Goal: Task Accomplishment & Management: Complete application form

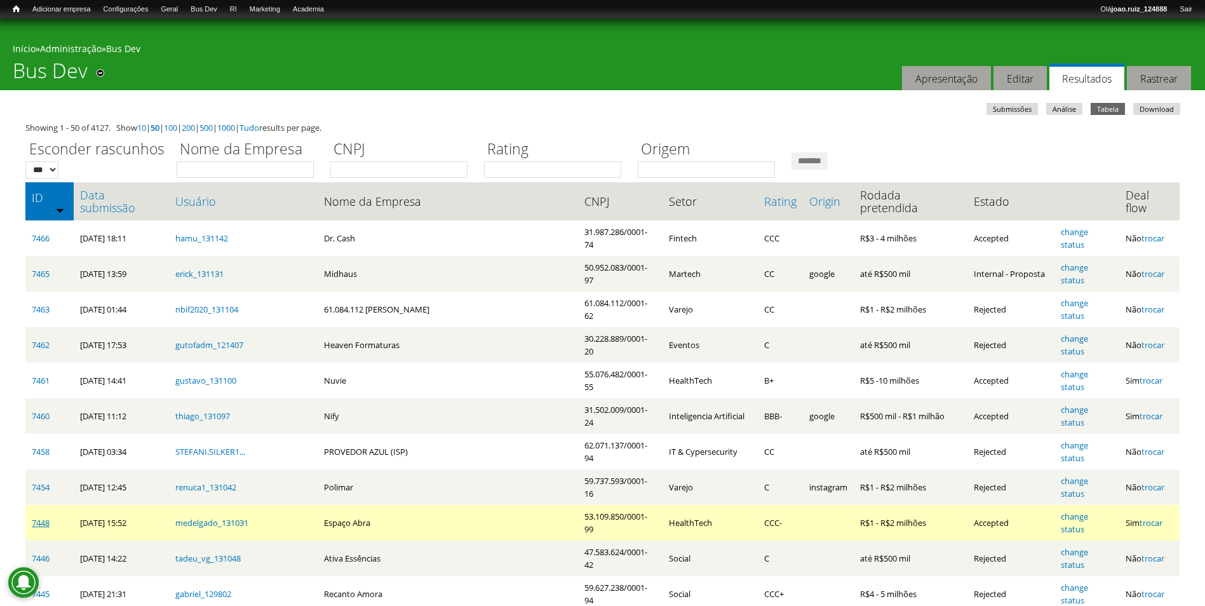
click at [35, 517] on link "7448" at bounding box center [41, 522] width 18 height 11
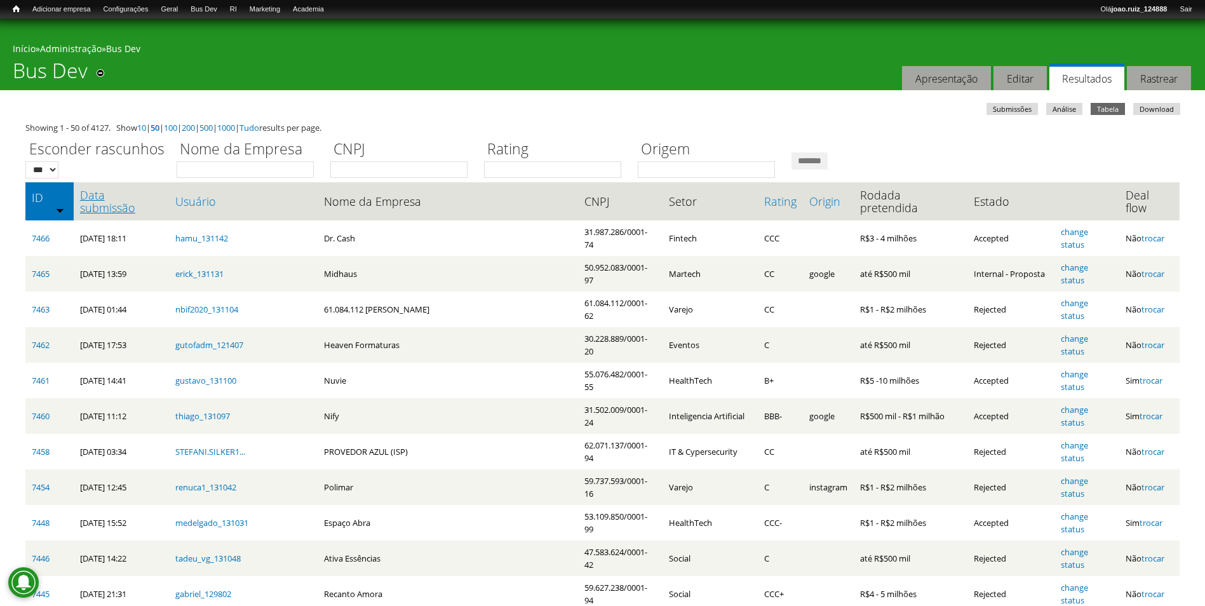
click at [110, 190] on link "Data submissão" at bounding box center [121, 201] width 83 height 25
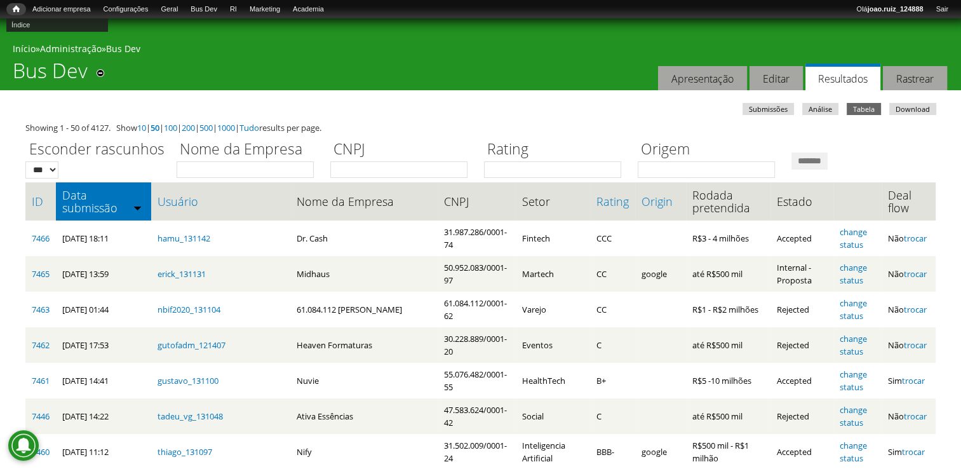
click at [18, 8] on span "Início" at bounding box center [16, 8] width 7 height 9
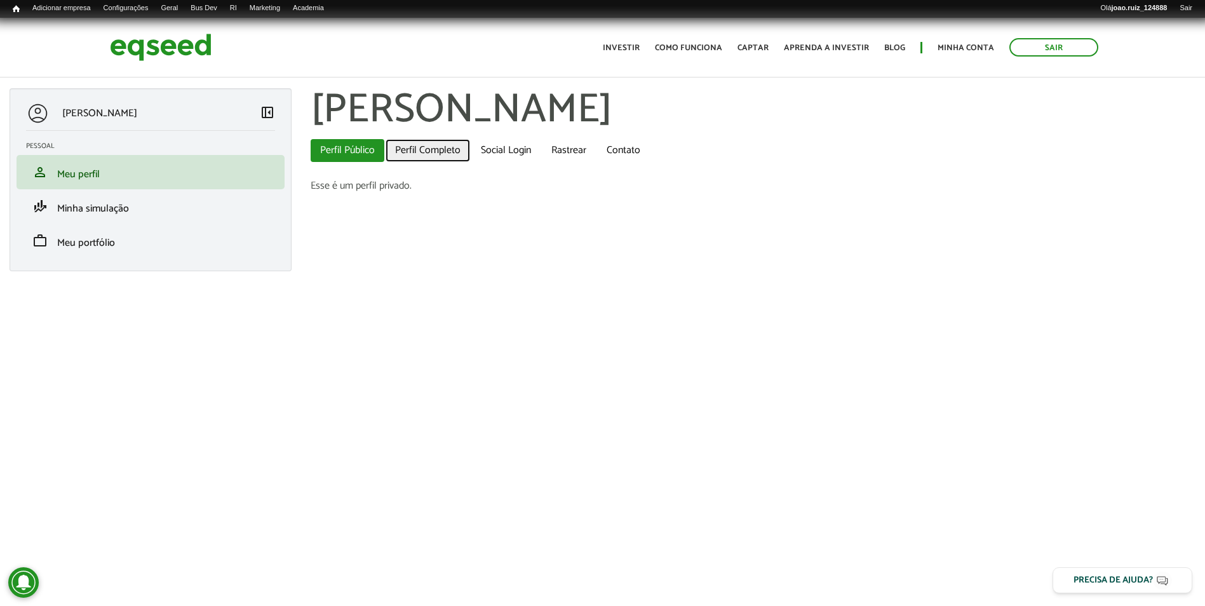
click at [429, 155] on link "Perfil Completo" at bounding box center [427, 150] width 84 height 23
click at [431, 151] on link "Perfil Completo" at bounding box center [427, 150] width 84 height 23
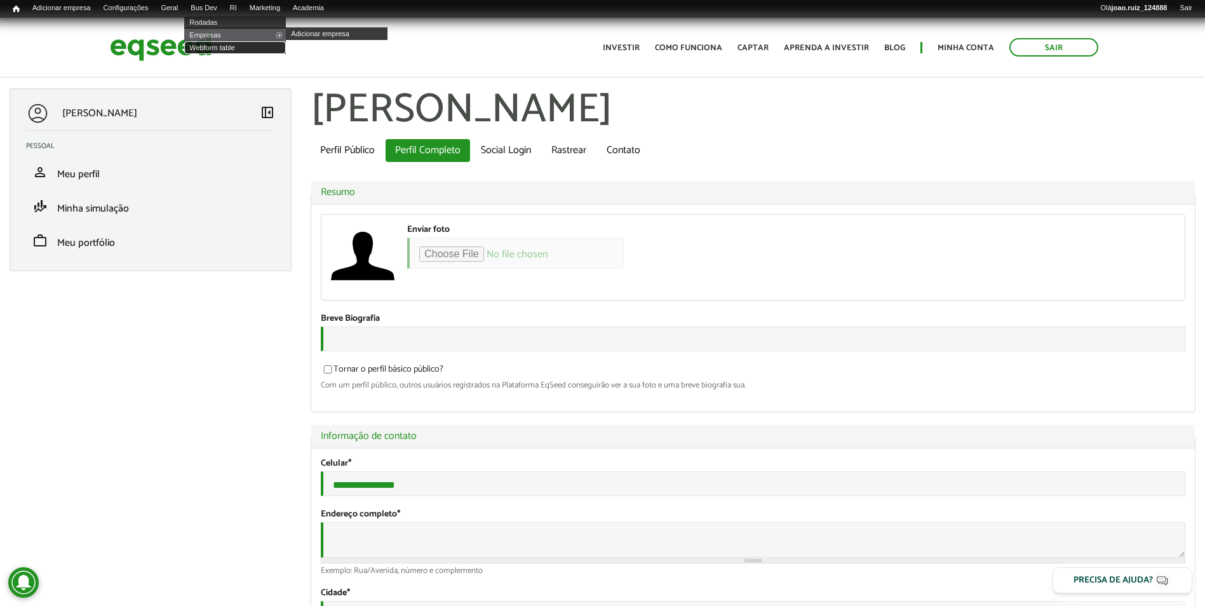
click at [220, 46] on link "Webform table" at bounding box center [235, 47] width 102 height 13
drag, startPoint x: 404, startPoint y: 493, endPoint x: 333, endPoint y: 492, distance: 71.8
click at [333, 492] on input "**********" at bounding box center [753, 483] width 864 height 25
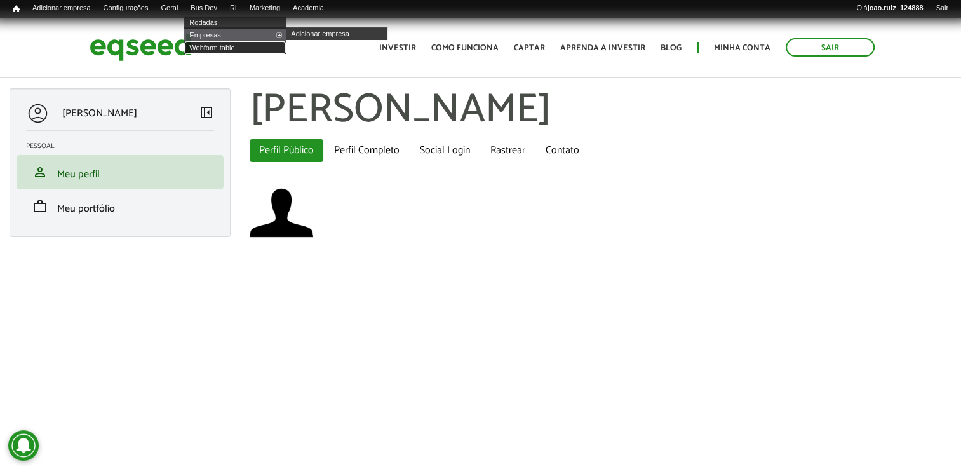
click at [212, 50] on link "Webform table" at bounding box center [235, 47] width 102 height 13
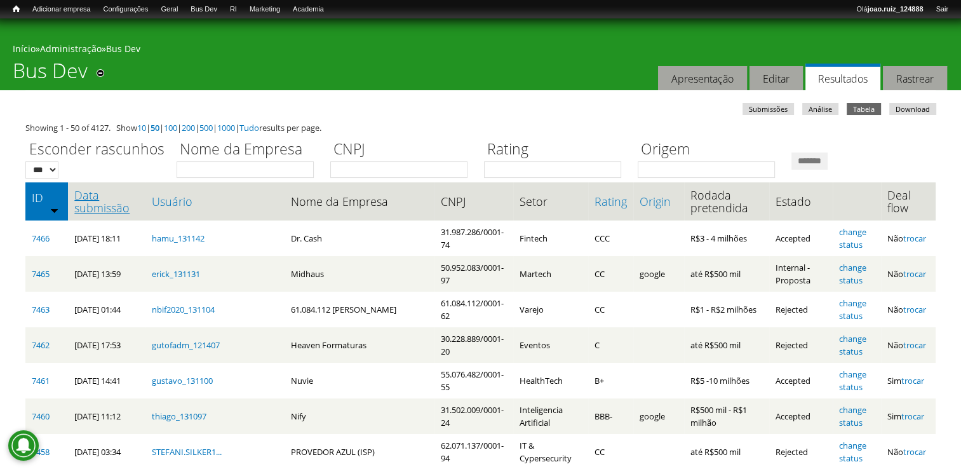
click at [104, 206] on link "Data submissão" at bounding box center [106, 201] width 65 height 25
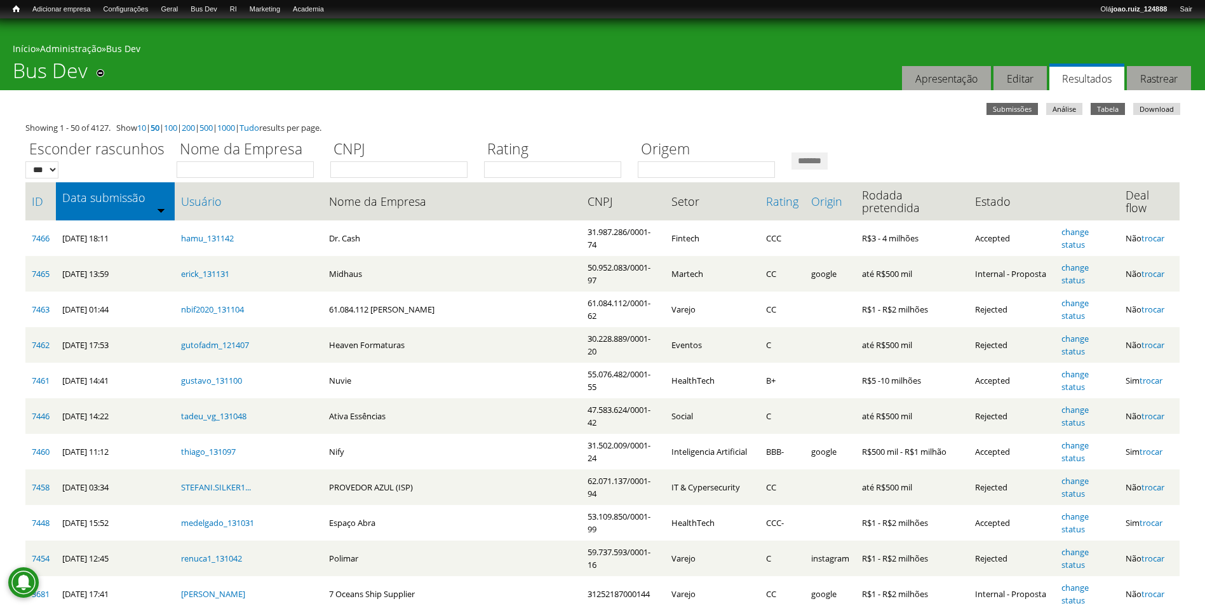
click at [960, 112] on link "Submissões" at bounding box center [1011, 109] width 51 height 12
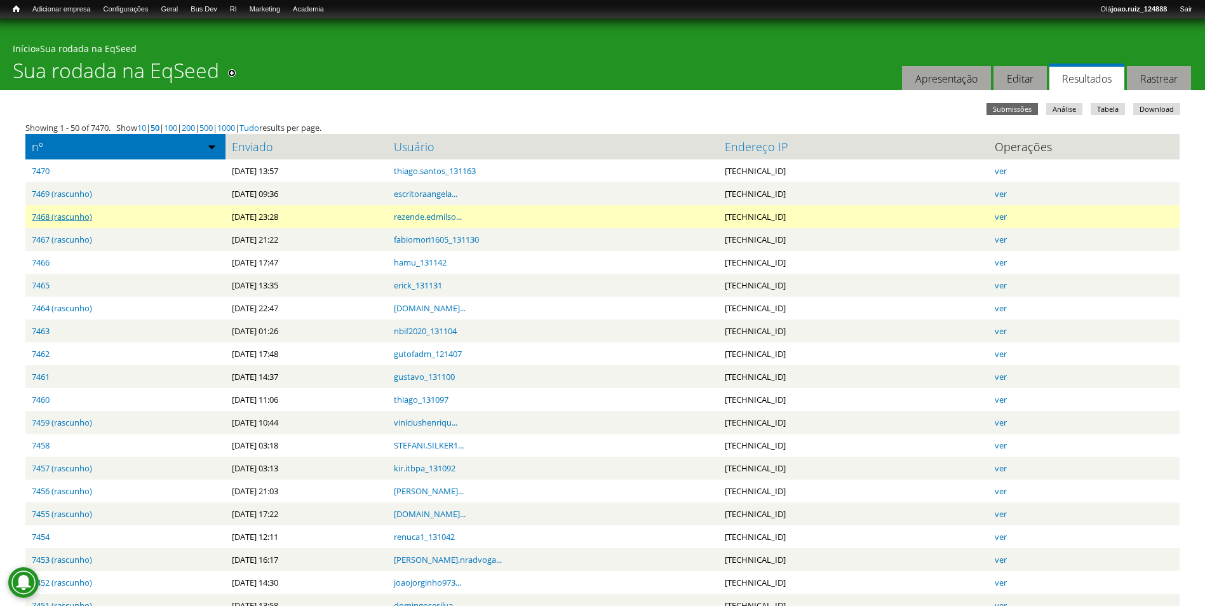
click at [83, 220] on link "7468 (rascunho)" at bounding box center [62, 216] width 60 height 11
click at [1006, 215] on link "ver" at bounding box center [1000, 216] width 12 height 11
click at [84, 217] on link "7468 (rascunho)" at bounding box center [62, 216] width 60 height 11
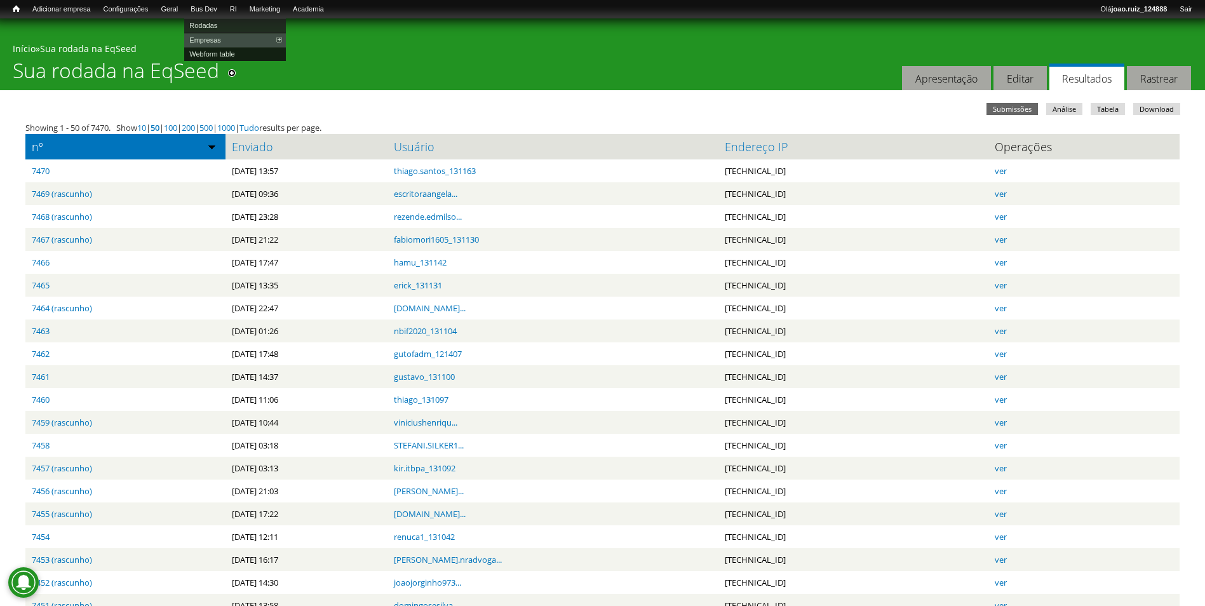
click at [217, 52] on link "Webform table" at bounding box center [235, 54] width 102 height 14
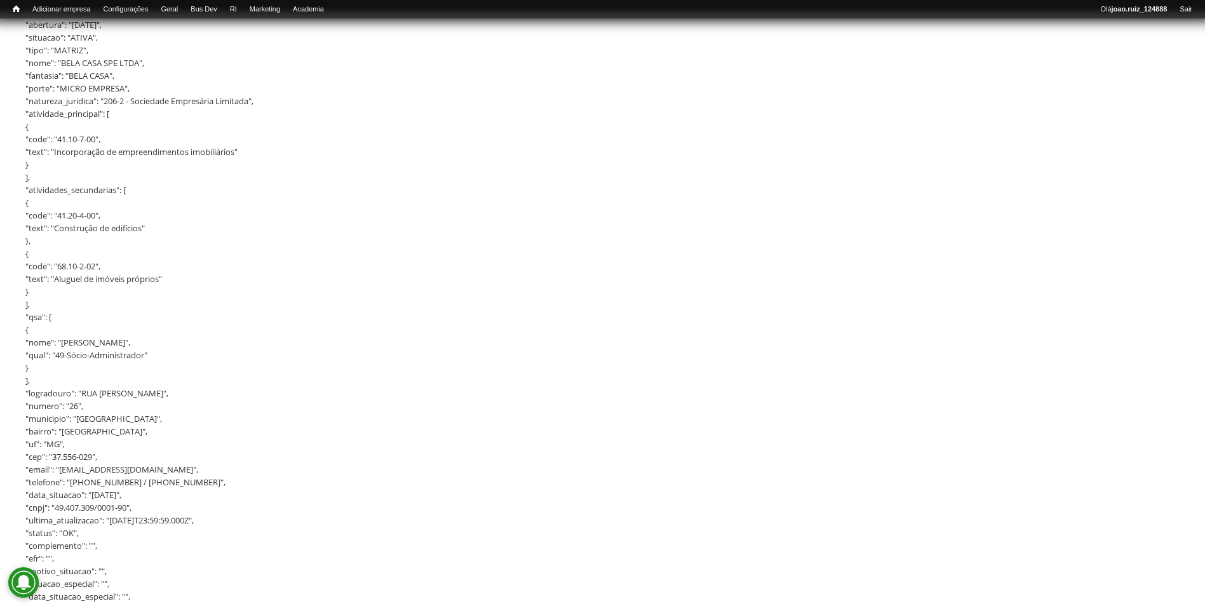
scroll to position [889, 0]
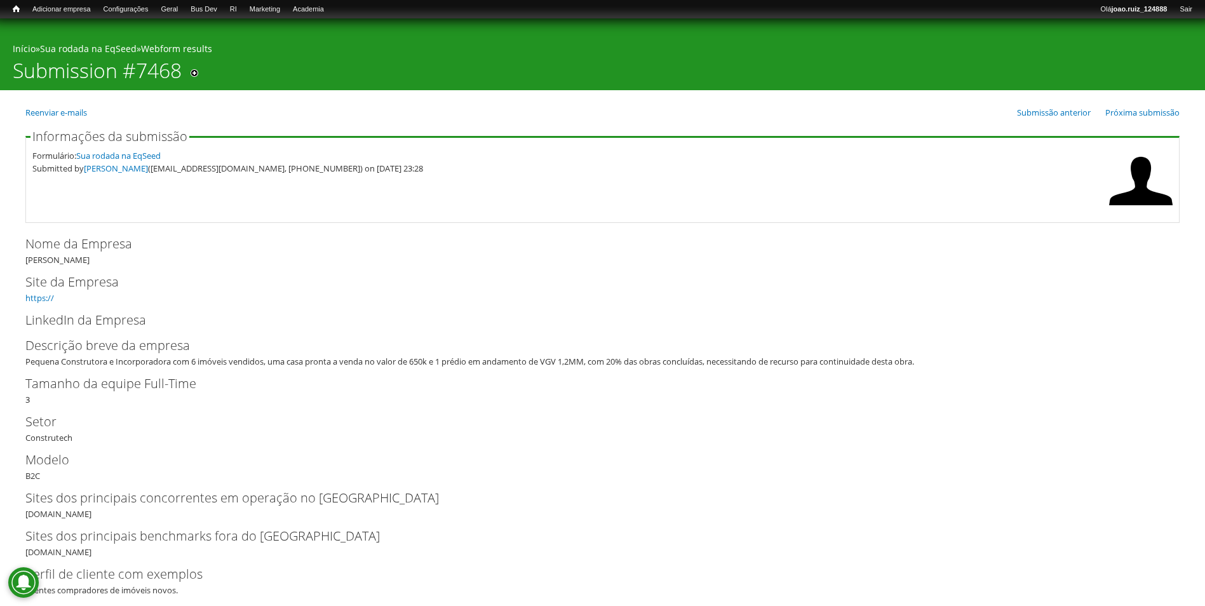
click at [213, 55] on link "Webform table" at bounding box center [235, 54] width 102 height 14
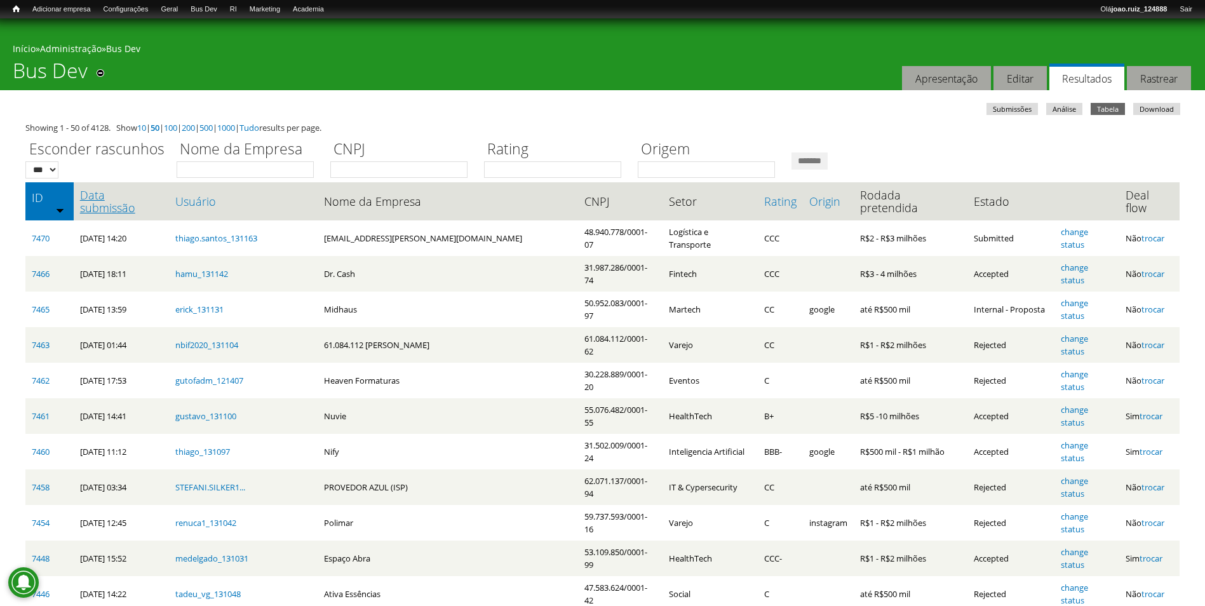
click at [150, 199] on link "Data submissão" at bounding box center [121, 201] width 83 height 25
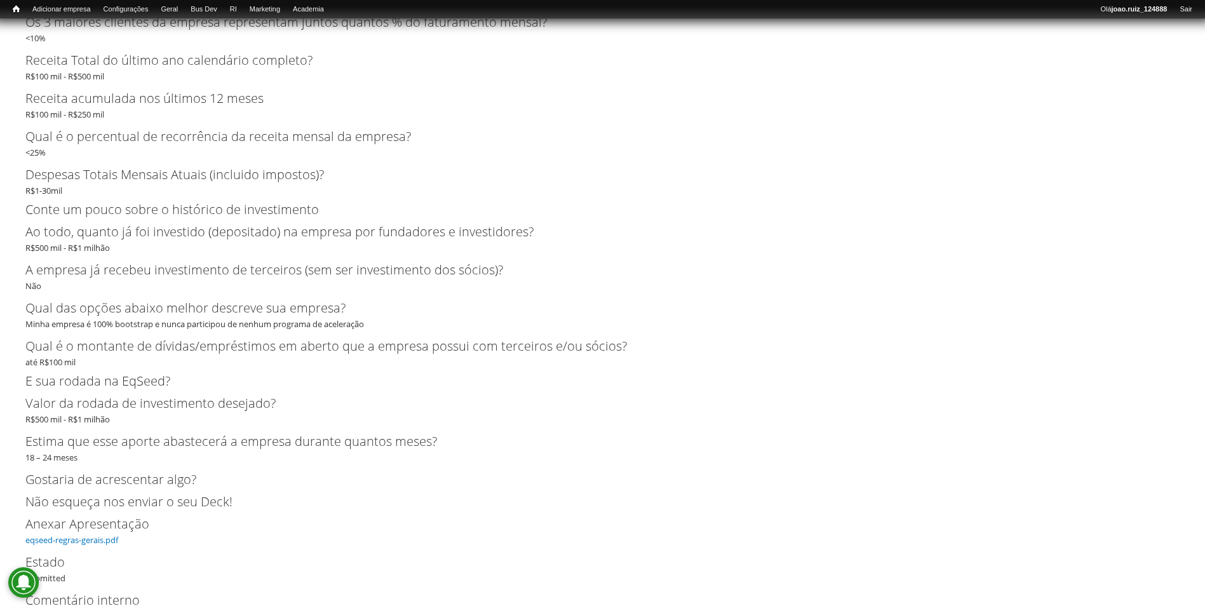
scroll to position [2207, 0]
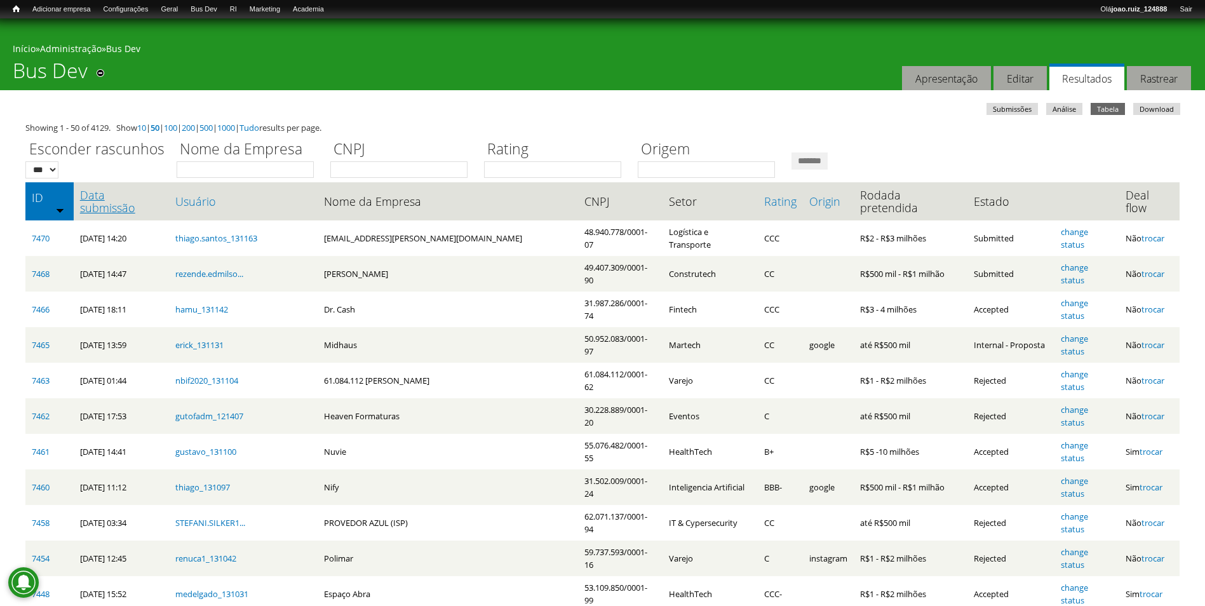
click at [109, 198] on link "Data submissão" at bounding box center [121, 201] width 83 height 25
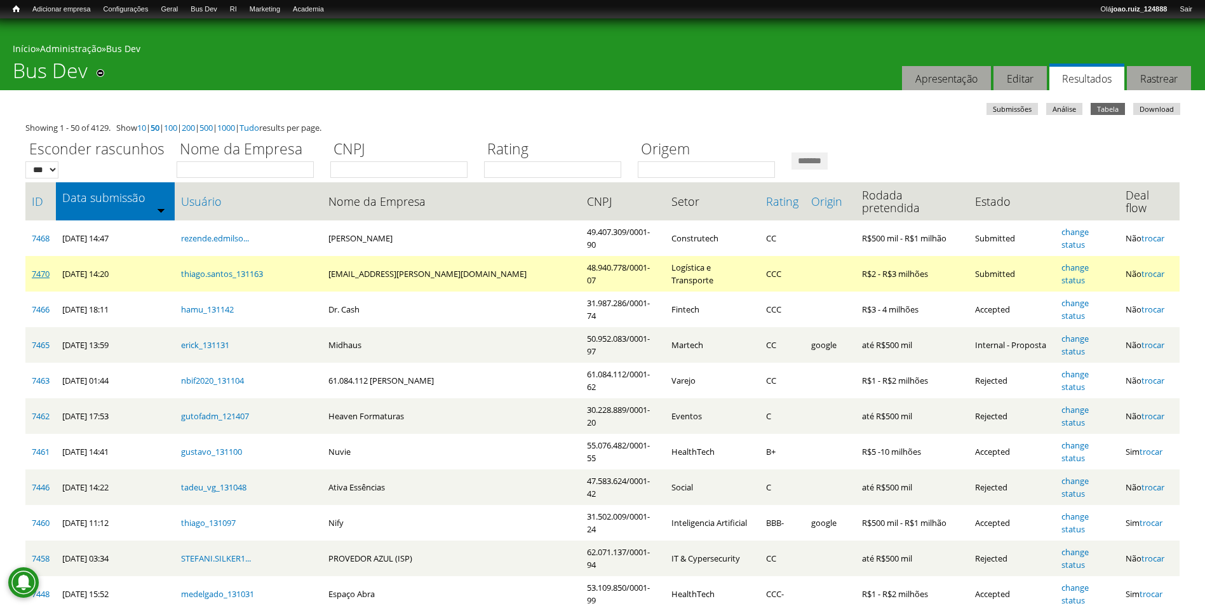
click at [33, 268] on link "7470" at bounding box center [41, 273] width 18 height 11
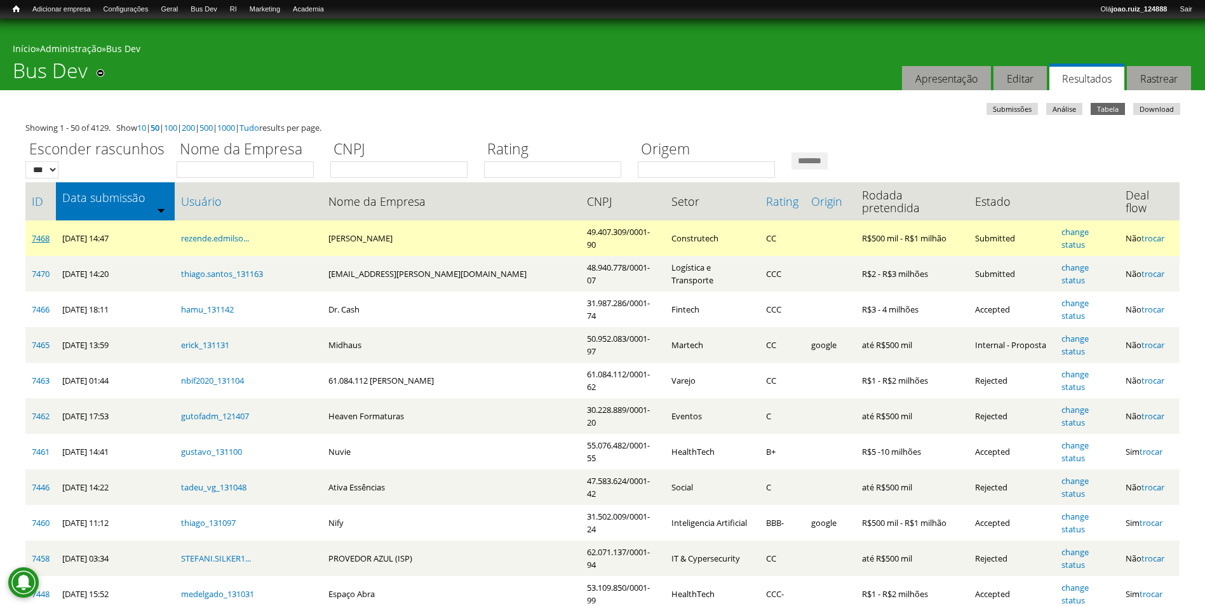
click at [34, 232] on link "7468" at bounding box center [41, 237] width 18 height 11
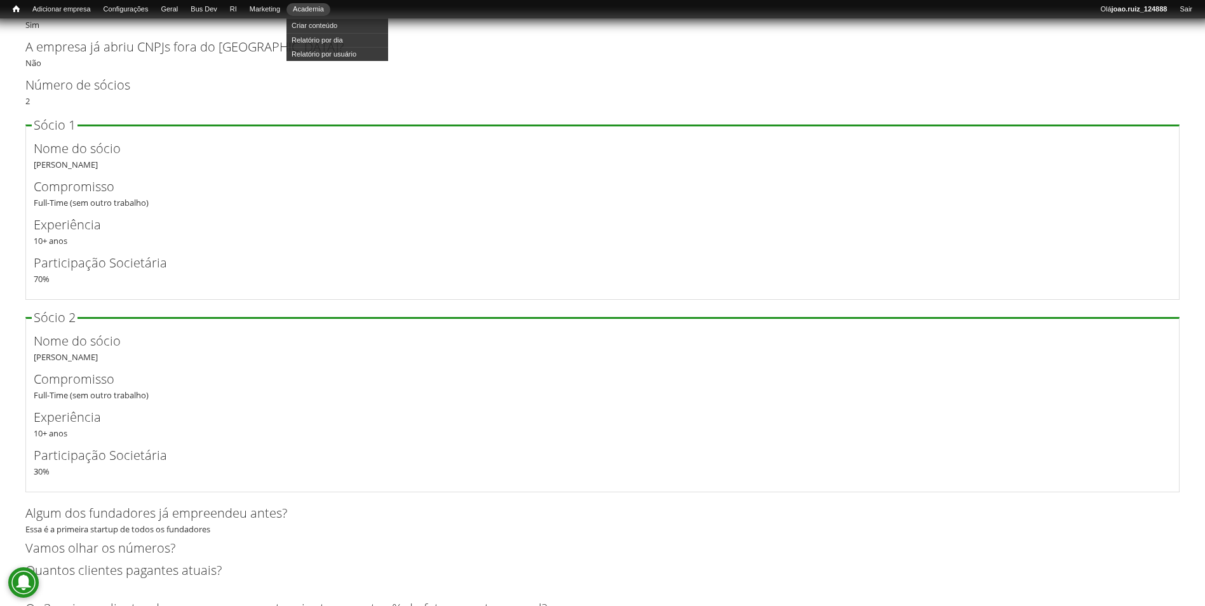
scroll to position [2234, 0]
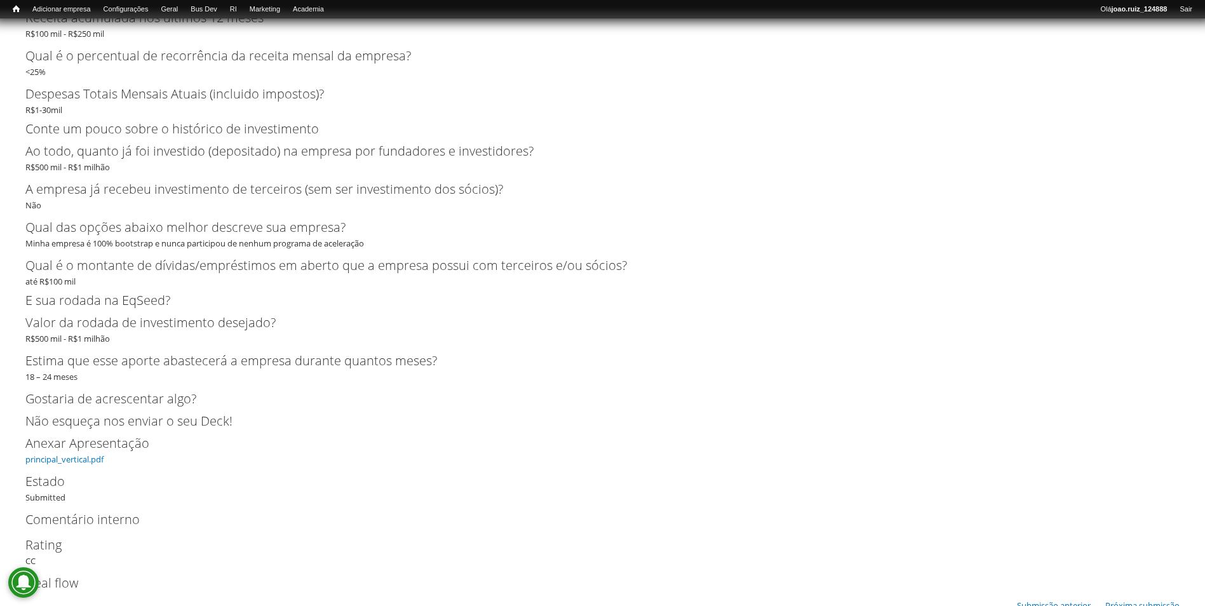
scroll to position [2207, 0]
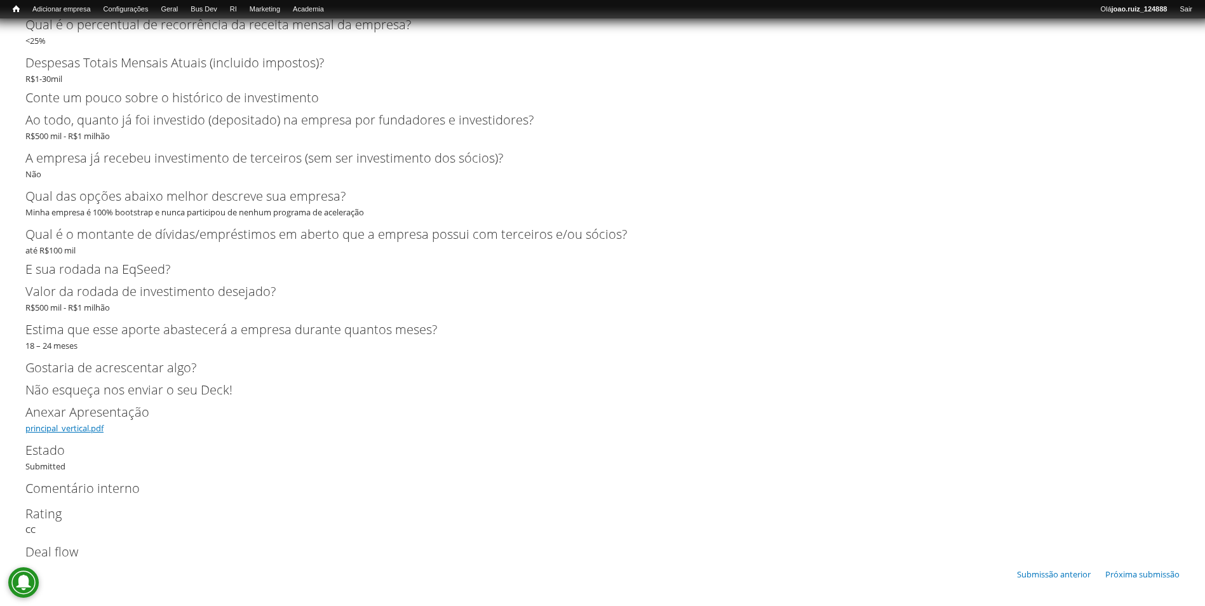
click at [67, 425] on link "principal_vertical.pdf" at bounding box center [64, 427] width 78 height 11
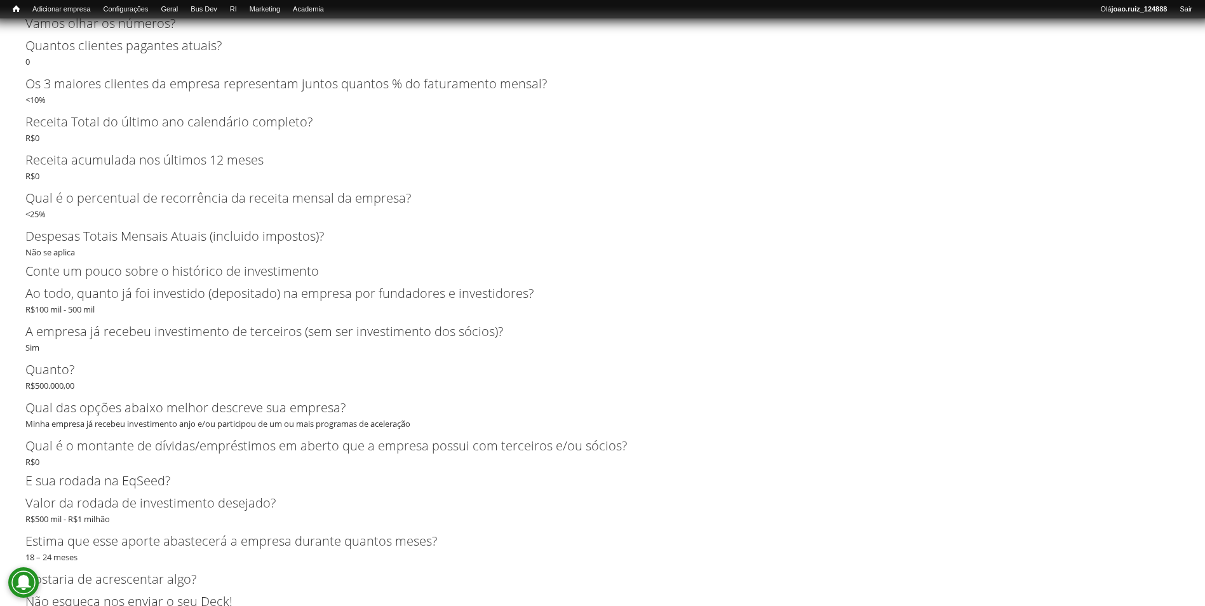
scroll to position [2794, 0]
